Goal: Register for event/course

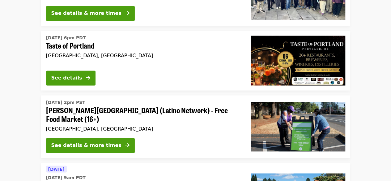
scroll to position [436, 0]
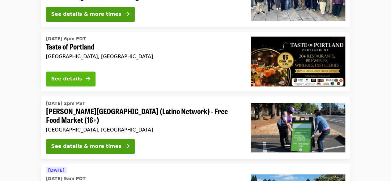
click at [75, 78] on div "See details" at bounding box center [66, 78] width 31 height 7
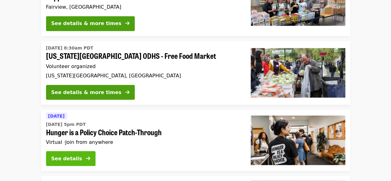
scroll to position [1679, 0]
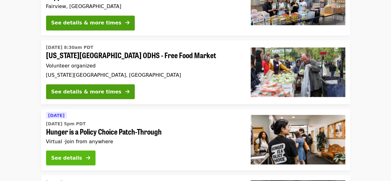
click at [76, 150] on button "See details" at bounding box center [70, 157] width 49 height 15
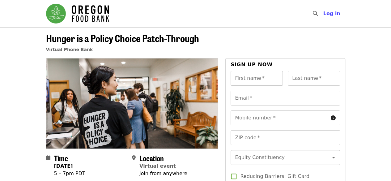
click at [253, 78] on input "First name   *" at bounding box center [257, 78] width 52 height 15
type input "*****"
type input "***"
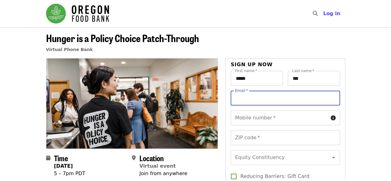
click at [256, 101] on input "Email   *" at bounding box center [285, 98] width 109 height 15
type input "**********"
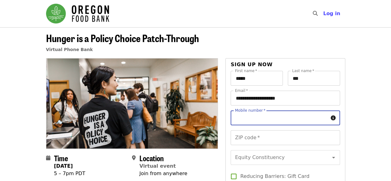
click at [260, 117] on div "Mobile number   * Mobile number *" at bounding box center [285, 117] width 109 height 15
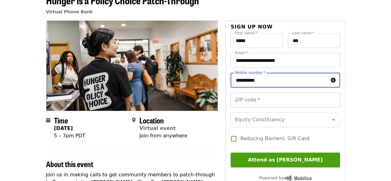
type input "**********"
click at [257, 100] on input "ZIP code   *" at bounding box center [285, 99] width 109 height 15
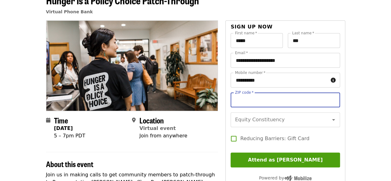
type input "*****"
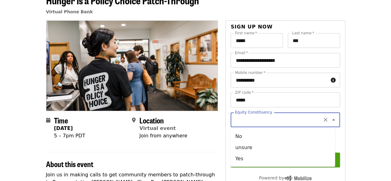
click at [268, 119] on div "Equity Constituency Equity Constituency" at bounding box center [285, 119] width 109 height 15
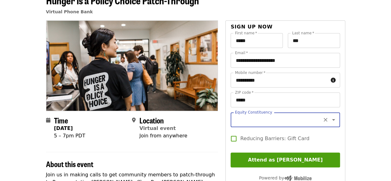
drag, startPoint x: 267, startPoint y: 115, endPoint x: 230, endPoint y: 111, distance: 37.3
click at [231, 111] on div "**********" at bounding box center [285, 139] width 109 height 212
click at [310, 118] on input "Equity Constituency" at bounding box center [278, 120] width 84 height 12
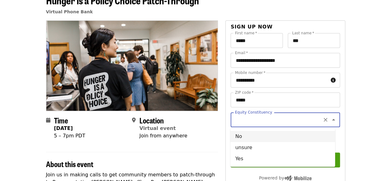
click at [291, 134] on li "No" at bounding box center [282, 136] width 105 height 11
type input "**"
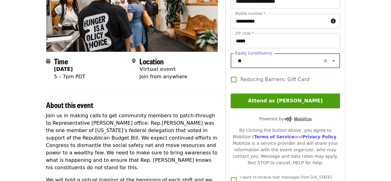
scroll to position [95, 0]
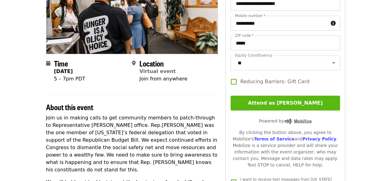
click at [270, 109] on button "Attend as [PERSON_NAME]" at bounding box center [285, 103] width 109 height 15
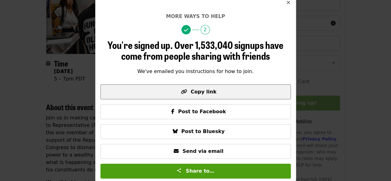
scroll to position [0, 0]
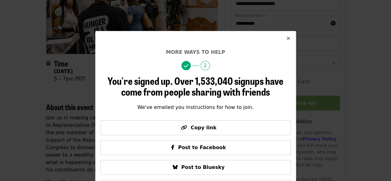
click at [287, 39] on icon "times icon" at bounding box center [289, 39] width 4 height 6
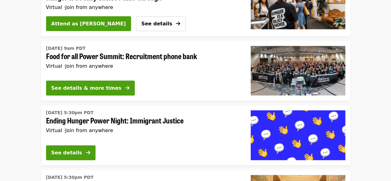
scroll to position [1813, 0]
click at [76, 149] on div "See details" at bounding box center [66, 152] width 31 height 7
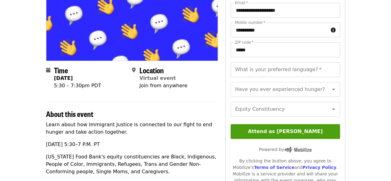
scroll to position [97, 0]
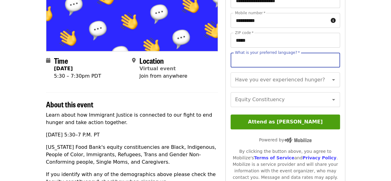
click at [263, 59] on input "What is your preferred language?   *" at bounding box center [285, 60] width 109 height 15
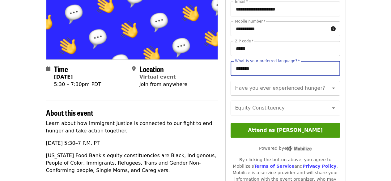
scroll to position [90, 0]
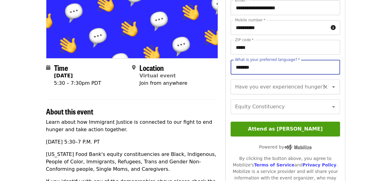
type input "*******"
click at [271, 90] on input "Have you ever experienced hunger?" at bounding box center [278, 87] width 84 height 12
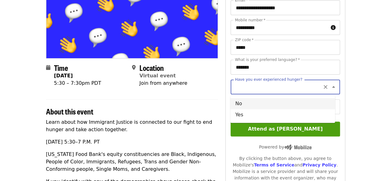
click at [267, 108] on li "No" at bounding box center [282, 103] width 105 height 11
type input "**"
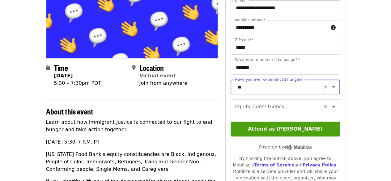
click at [258, 112] on input "Equity Constituency" at bounding box center [278, 107] width 84 height 12
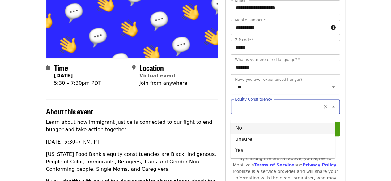
click at [263, 128] on li "No" at bounding box center [282, 127] width 105 height 11
type input "**"
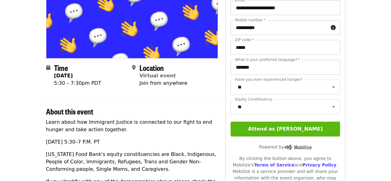
click at [273, 136] on button "Attend as [PERSON_NAME]" at bounding box center [285, 128] width 109 height 15
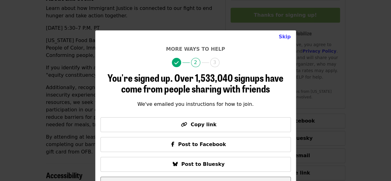
scroll to position [0, 0]
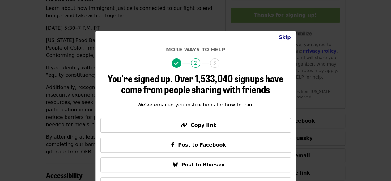
click at [281, 37] on button "Skip" at bounding box center [285, 37] width 22 height 12
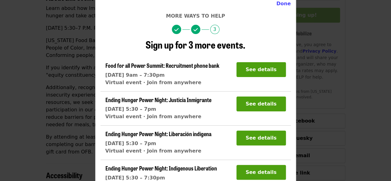
scroll to position [34, 0]
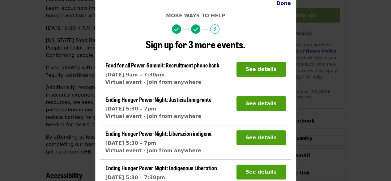
click at [278, 5] on button "Done" at bounding box center [283, 3] width 24 height 12
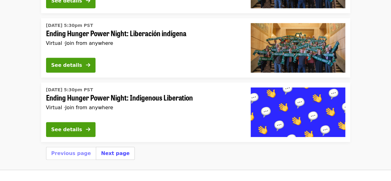
scroll to position [2035, 0]
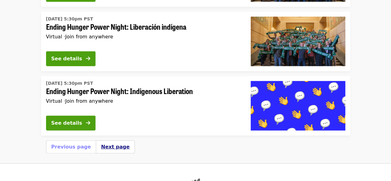
click at [107, 143] on button "Next page" at bounding box center [115, 146] width 28 height 7
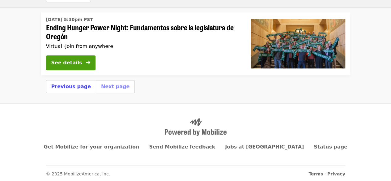
scroll to position [324, 0]
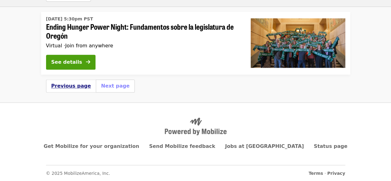
click at [67, 85] on button "Previous page" at bounding box center [71, 85] width 40 height 7
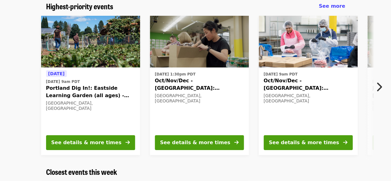
scroll to position [56, 0]
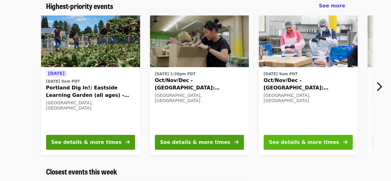
click at [324, 141] on div "See details & more times" at bounding box center [304, 141] width 70 height 7
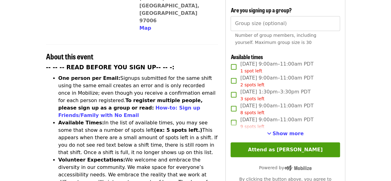
scroll to position [201, 0]
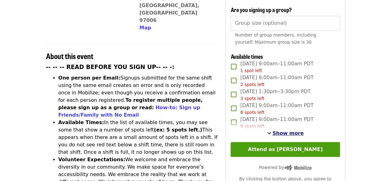
click at [271, 132] on span "See more timeslots" at bounding box center [269, 132] width 4 height 5
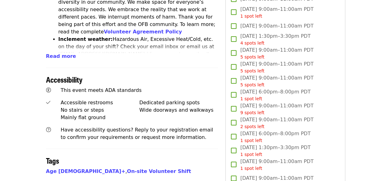
scroll to position [365, 0]
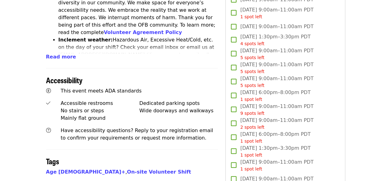
click at [263, 96] on div "1 spot left" at bounding box center [275, 99] width 70 height 6
click at [262, 135] on span "Thu, Oct 23, 6:00pm–8:00pm PDT 1 spot left" at bounding box center [275, 137] width 70 height 14
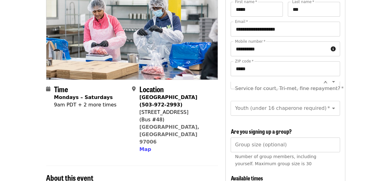
scroll to position [80, 0]
click at [300, 81] on div "Service for court, Tri-met, fine repayment?   * Service for court, Tri-met, fin…" at bounding box center [285, 88] width 109 height 15
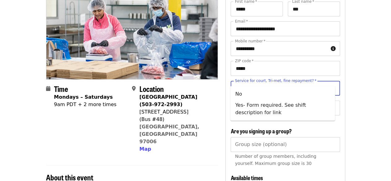
scroll to position [0, 0]
click at [279, 93] on li "No" at bounding box center [282, 93] width 105 height 11
type input "**"
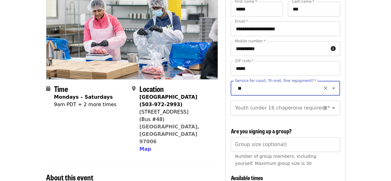
click at [265, 105] on input "Youth (under 16 chaperone required)   *" at bounding box center [278, 108] width 84 height 12
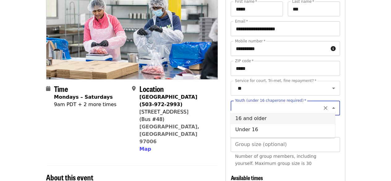
click at [257, 118] on li "16 and older" at bounding box center [282, 118] width 105 height 11
type input "**********"
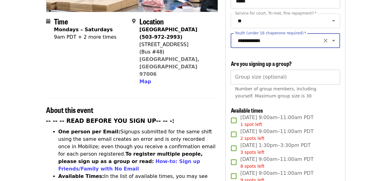
scroll to position [148, 0]
click at [261, 74] on input "Group size (optional)" at bounding box center [285, 76] width 109 height 15
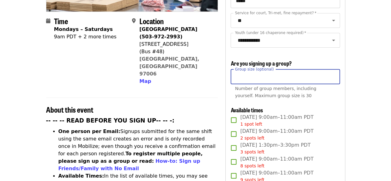
type input "*"
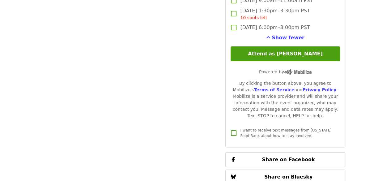
scroll to position [1178, 0]
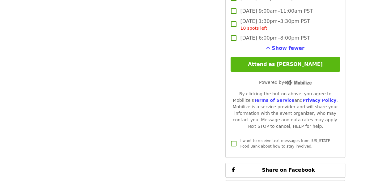
click at [293, 66] on button "Attend as [PERSON_NAME]" at bounding box center [285, 64] width 109 height 15
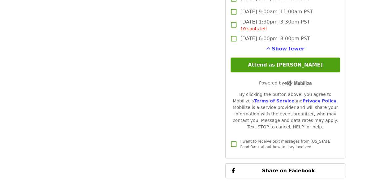
scroll to position [1178, 0]
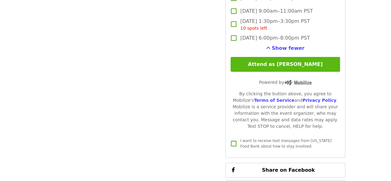
click at [310, 60] on button "Attend as [PERSON_NAME]" at bounding box center [285, 64] width 109 height 15
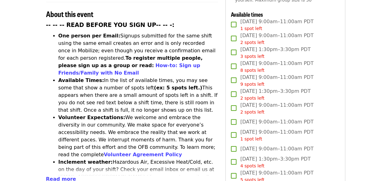
scroll to position [244, 0]
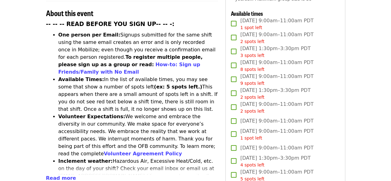
click at [205, 157] on li "Inclement weather: Hazardous Air, Excessive Heat/Cold, etc. on the day of your …" at bounding box center [138, 175] width 160 height 37
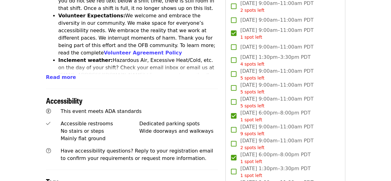
scroll to position [346, 0]
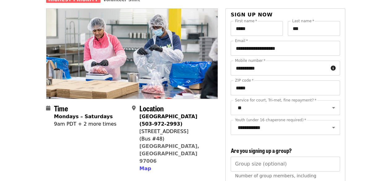
scroll to position [0, 0]
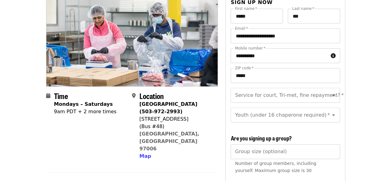
scroll to position [87, 0]
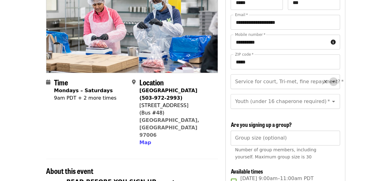
click at [332, 81] on icon "Open" at bounding box center [333, 82] width 3 height 2
click at [330, 78] on icon "Open" at bounding box center [333, 81] width 7 height 7
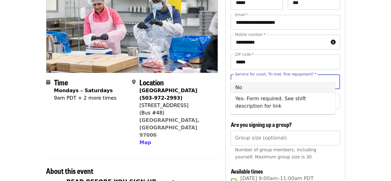
click at [313, 85] on li "No" at bounding box center [282, 87] width 105 height 11
type input "**"
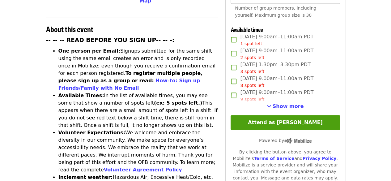
scroll to position [247, 0]
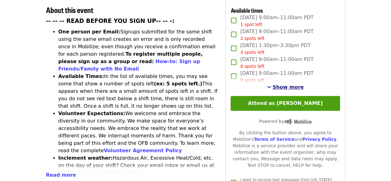
click at [271, 84] on span "See more timeslots" at bounding box center [269, 86] width 4 height 5
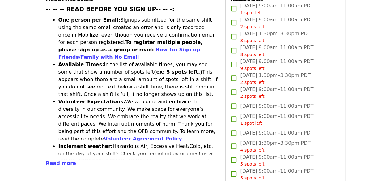
scroll to position [260, 0]
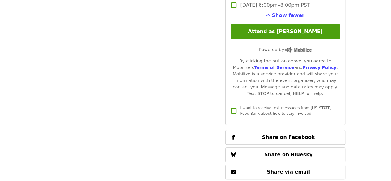
scroll to position [1187, 0]
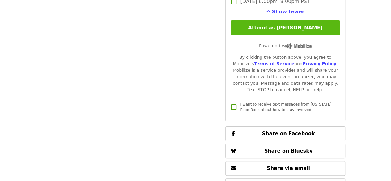
click at [288, 27] on button "Attend as [PERSON_NAME]" at bounding box center [285, 27] width 109 height 15
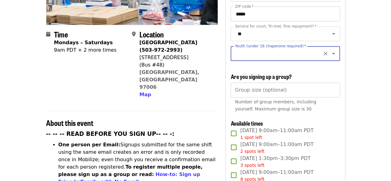
scroll to position [133, 0]
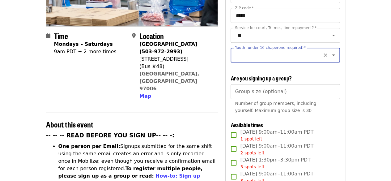
click at [281, 49] on input "Youth (under 16 chaperone required)   *" at bounding box center [278, 55] width 84 height 12
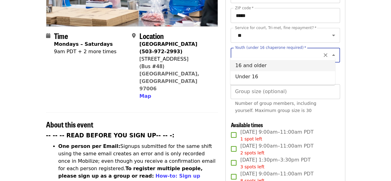
click at [241, 66] on li "16 and older" at bounding box center [282, 65] width 105 height 11
type input "**********"
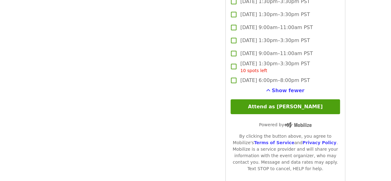
scroll to position [1115, 0]
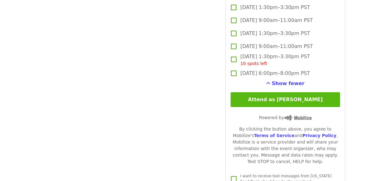
click at [296, 99] on button "Attend as [PERSON_NAME]" at bounding box center [285, 99] width 109 height 15
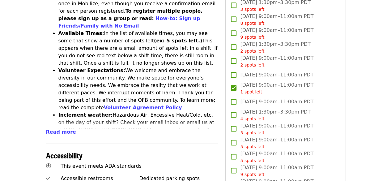
scroll to position [289, 0]
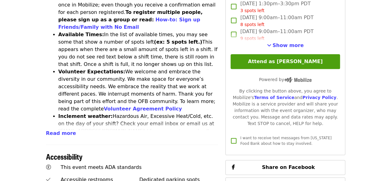
click at [373, 41] on article "Oct/Nov/Dec - Beaverton: Repack/Sort (age 10+) Highest Priority Volunteer Shift…" at bounding box center [195, 66] width 391 height 656
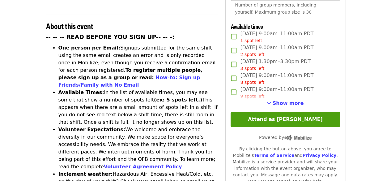
scroll to position [229, 0]
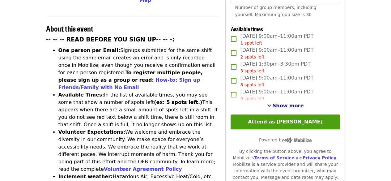
click at [271, 105] on span "See more timeslots" at bounding box center [269, 105] width 4 height 5
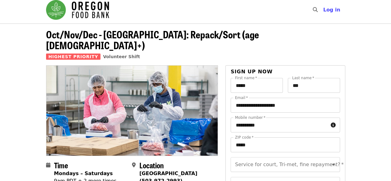
scroll to position [0, 0]
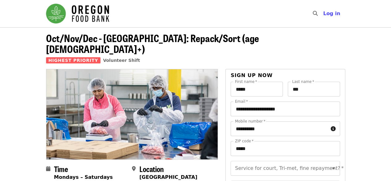
scroll to position [56, 0]
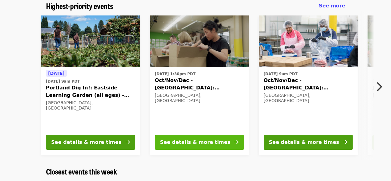
click at [210, 143] on div "See details & more times" at bounding box center [195, 141] width 70 height 7
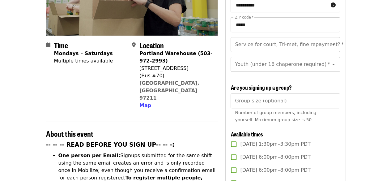
scroll to position [136, 0]
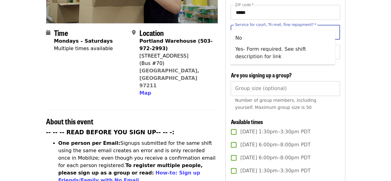
click at [311, 26] on input "Service for court, Tri-met, fine repayment?   *" at bounding box center [278, 32] width 84 height 12
click at [283, 36] on li "No" at bounding box center [282, 37] width 105 height 11
type input "**"
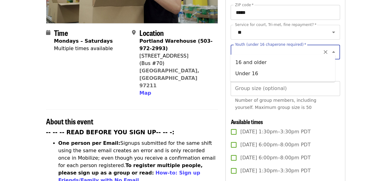
click at [283, 46] on input "Youth (under 16 chaperone required)   *" at bounding box center [278, 52] width 84 height 12
click at [259, 64] on li "16 and older" at bounding box center [282, 62] width 105 height 11
type input "**********"
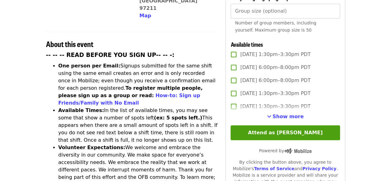
scroll to position [223, 0]
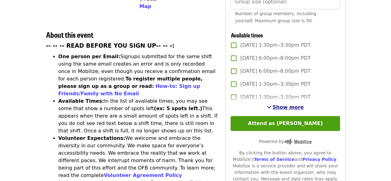
click at [271, 104] on span "See more timeslots" at bounding box center [269, 106] width 4 height 5
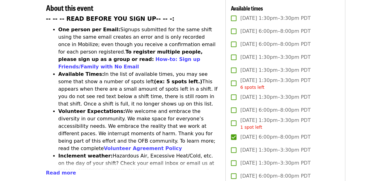
scroll to position [250, 0]
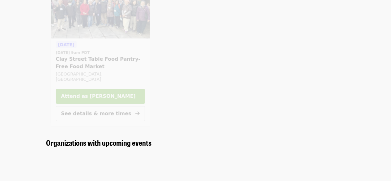
scroll to position [56, 0]
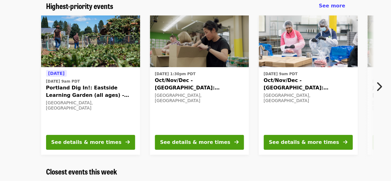
click at [384, 58] on div "Tomorrow Thu, Sep 25 @ 9am PDT Portland Dig In!: Eastside Learning Garden (all …" at bounding box center [195, 85] width 391 height 149
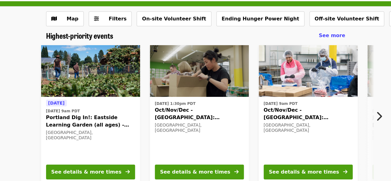
scroll to position [26, 0]
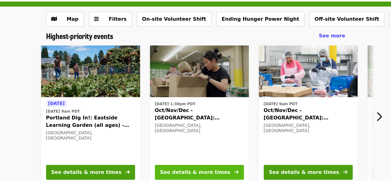
click at [208, 171] on div "See details & more times" at bounding box center [195, 171] width 70 height 7
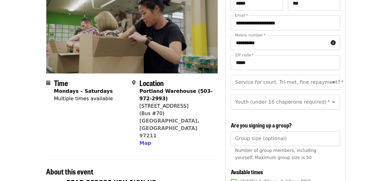
scroll to position [87, 0]
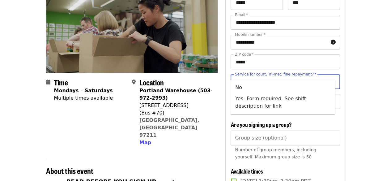
click at [311, 76] on input "Service for court, Tri-met, fine repayment?   *" at bounding box center [278, 82] width 84 height 12
click at [268, 87] on li "No" at bounding box center [282, 87] width 105 height 11
type input "**"
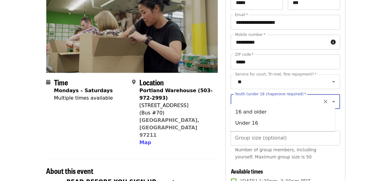
click at [275, 97] on input "Youth (under 16 chaperone required)   *" at bounding box center [278, 102] width 84 height 12
click at [266, 111] on li "16 and older" at bounding box center [282, 111] width 105 height 11
type input "**********"
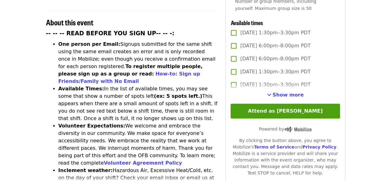
scroll to position [247, 0]
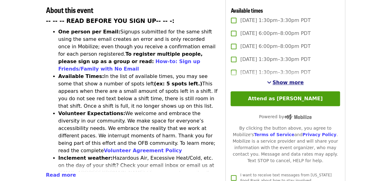
click at [271, 83] on span "See more timeslots" at bounding box center [269, 82] width 4 height 5
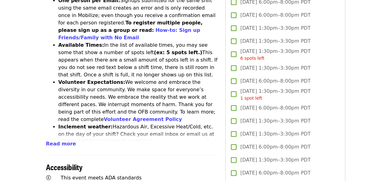
scroll to position [297, 0]
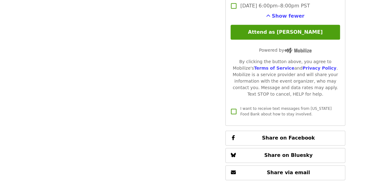
scroll to position [1558, 0]
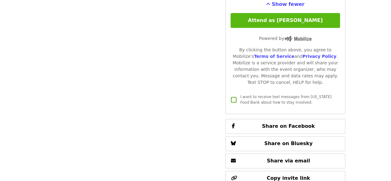
click at [284, 15] on button "Attend as [PERSON_NAME]" at bounding box center [285, 20] width 109 height 15
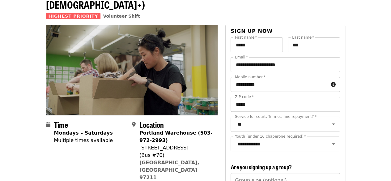
scroll to position [0, 0]
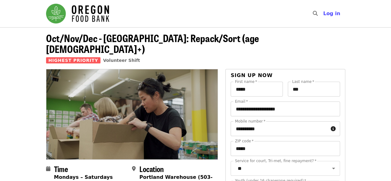
click at [88, 11] on img "Main navigation" at bounding box center [77, 14] width 63 height 20
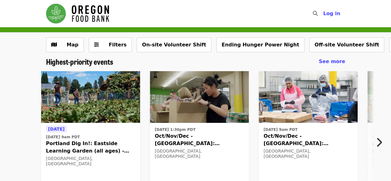
click at [381, 142] on icon "chevron-right icon" at bounding box center [379, 142] width 6 height 12
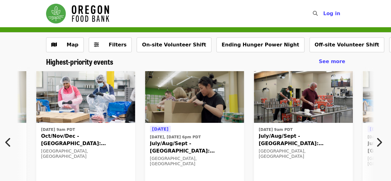
scroll to position [0, 224]
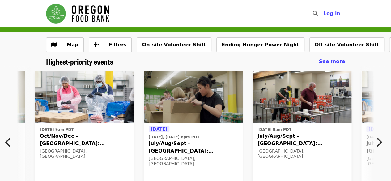
click at [59, 18] on img "Main navigation" at bounding box center [77, 14] width 63 height 20
click at [334, 12] on span "Log in" at bounding box center [331, 14] width 17 height 6
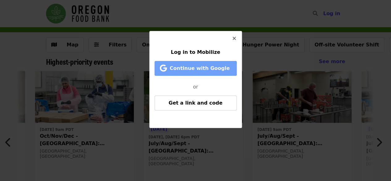
click at [198, 70] on span "Continue with Google" at bounding box center [200, 68] width 60 height 6
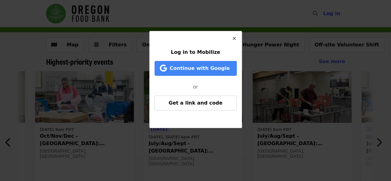
click at [234, 36] on icon "times icon" at bounding box center [234, 39] width 4 height 6
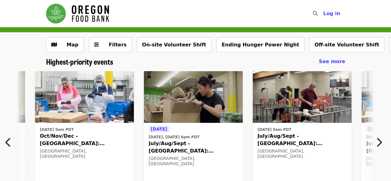
click at [2, 108] on div "Tomorrow Thu, Sep 25 @ 9am PDT Portland Dig In!: Eastside Learning Garden (all …" at bounding box center [195, 140] width 391 height 149
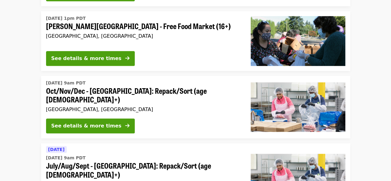
scroll to position [1360, 0]
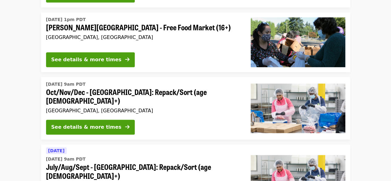
click at [20, 144] on li "Tomorrow Thu, Sep 25 @ 9am PDT July/Aug/Sept - Beaverton: Repack/Sort (age 10+)…" at bounding box center [195, 179] width 391 height 70
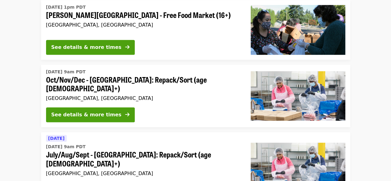
scroll to position [1385, 0]
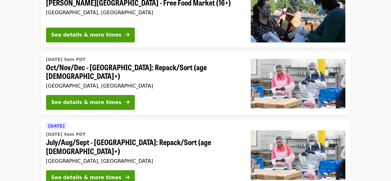
click at [19, 120] on li "Tomorrow Thu, Sep 25 @ 9am PDT July/Aug/Sept - Beaverton: Repack/Sort (age 10+)…" at bounding box center [195, 155] width 391 height 70
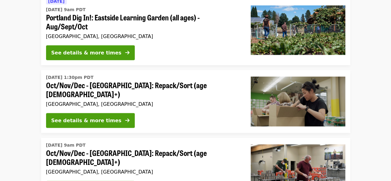
scroll to position [606, 0]
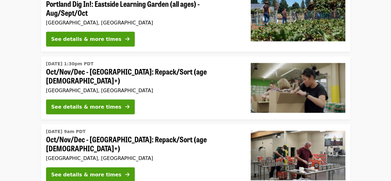
scroll to position [631, 0]
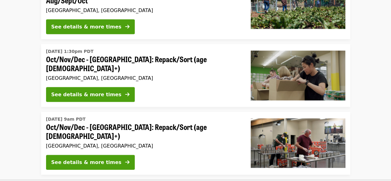
click at [17, 112] on li "Tue, Oct 7 @ 9am PDT Oct/Nov/Dec - Portland: Repack/Sort (age 16+) Portland, OR…" at bounding box center [195, 179] width 391 height 134
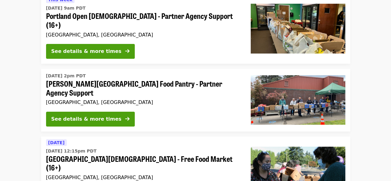
scroll to position [1138, 0]
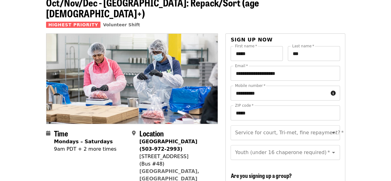
scroll to position [76, 0]
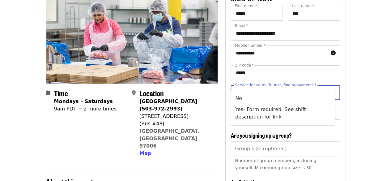
click at [279, 87] on input "Service for court, Tri-met, fine repayment?   *" at bounding box center [278, 93] width 84 height 12
click at [263, 95] on li "No" at bounding box center [282, 98] width 105 height 11
type input "**"
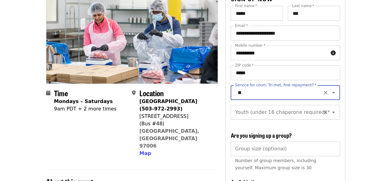
click at [271, 106] on input "Youth (under 16 chaperone required)   *" at bounding box center [278, 112] width 84 height 12
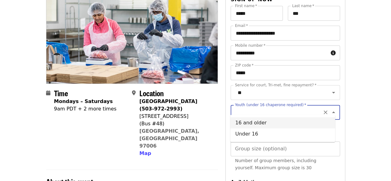
click at [262, 123] on li "16 and older" at bounding box center [282, 122] width 105 height 11
type input "**********"
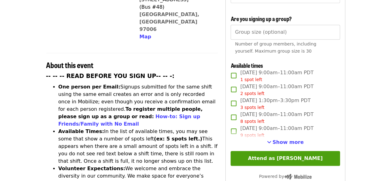
scroll to position [193, 0]
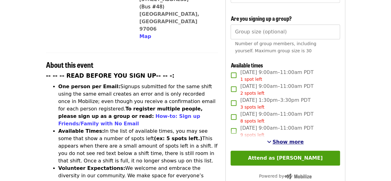
click at [271, 139] on span "See more timeslots" at bounding box center [269, 141] width 4 height 5
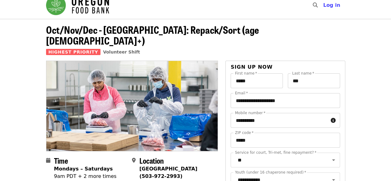
scroll to position [0, 0]
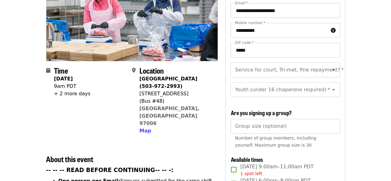
scroll to position [99, 0]
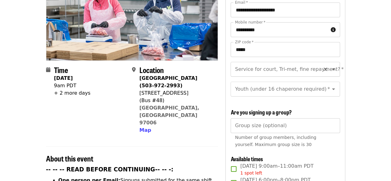
click at [271, 63] on input "Service for court, Tri-met, fine repayment?   *" at bounding box center [278, 69] width 84 height 12
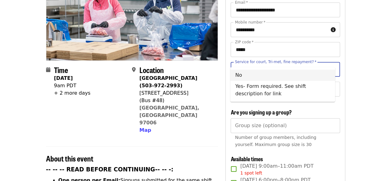
click at [270, 71] on li "No" at bounding box center [282, 75] width 105 height 11
type input "**"
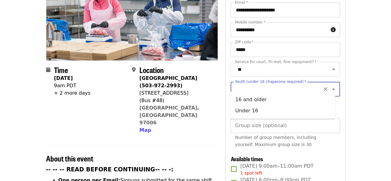
click at [271, 83] on input "Youth (under 16 chaperone required)   *" at bounding box center [278, 89] width 84 height 12
click at [261, 99] on li "16 and older" at bounding box center [282, 99] width 105 height 11
type input "**********"
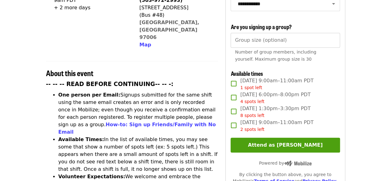
scroll to position [185, 0]
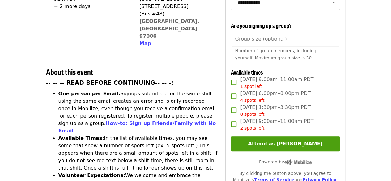
click at [367, 117] on article "July/Aug/Sept - Beaverton: Repack/Sort (age 10+) Highest Priority Volunteer Shi…" at bounding box center [195, 170] width 391 height 656
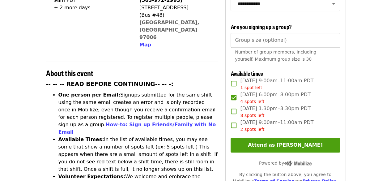
scroll to position [190, 0]
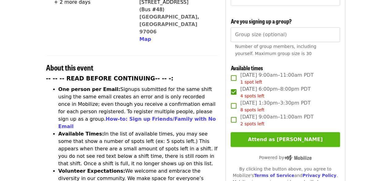
click at [292, 138] on button "Attend as [PERSON_NAME]" at bounding box center [285, 139] width 109 height 15
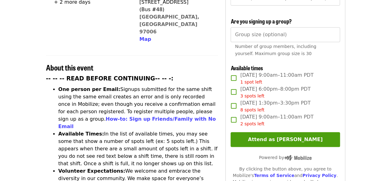
click at [13, 77] on article "July/Aug/Sept - [GEOGRAPHIC_DATA]: Repack/Sort (age [DEMOGRAPHIC_DATA]+) Highes…" at bounding box center [195, 165] width 391 height 656
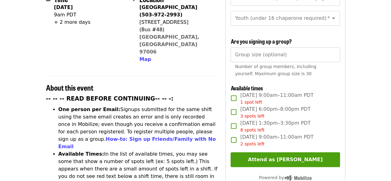
scroll to position [173, 0]
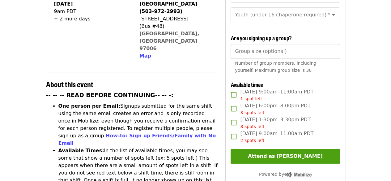
click at [16, 87] on article "July/Aug/Sept - [GEOGRAPHIC_DATA]: Repack/Sort (age [DEMOGRAPHIC_DATA]+) Highes…" at bounding box center [195, 182] width 391 height 656
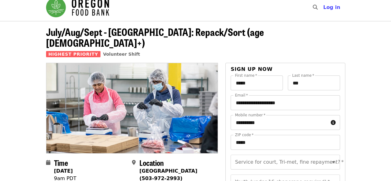
scroll to position [0, 0]
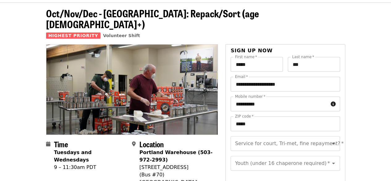
scroll to position [49, 0]
